Goal: Find specific page/section: Find specific page/section

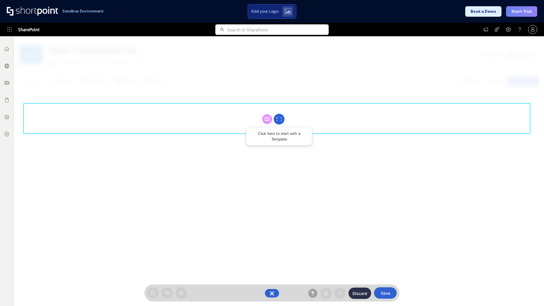
click at [279, 119] on circle at bounding box center [278, 119] width 11 height 11
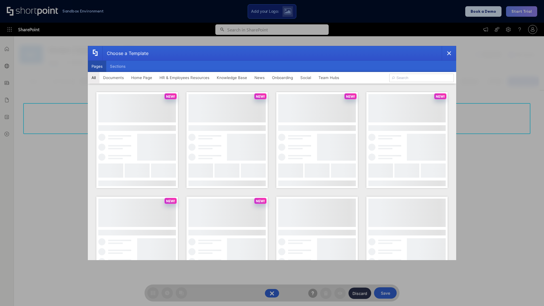
click at [97, 66] on button "Pages" at bounding box center [97, 66] width 18 height 11
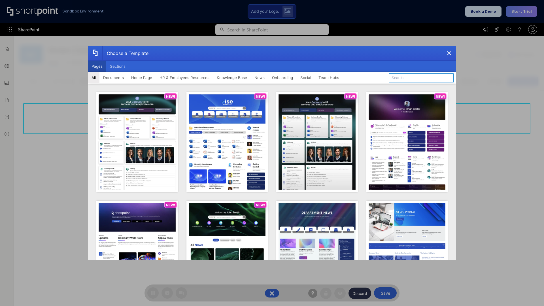
type input "Documents 2"
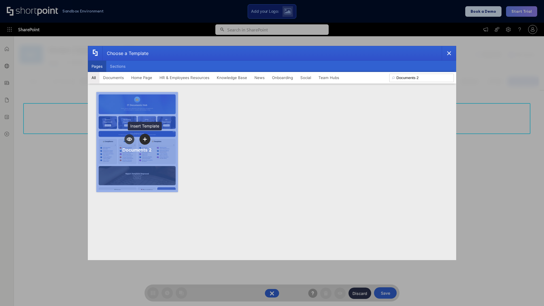
click at [145, 139] on icon "template selector" at bounding box center [145, 139] width 4 height 4
